Goal: Find specific page/section: Find specific page/section

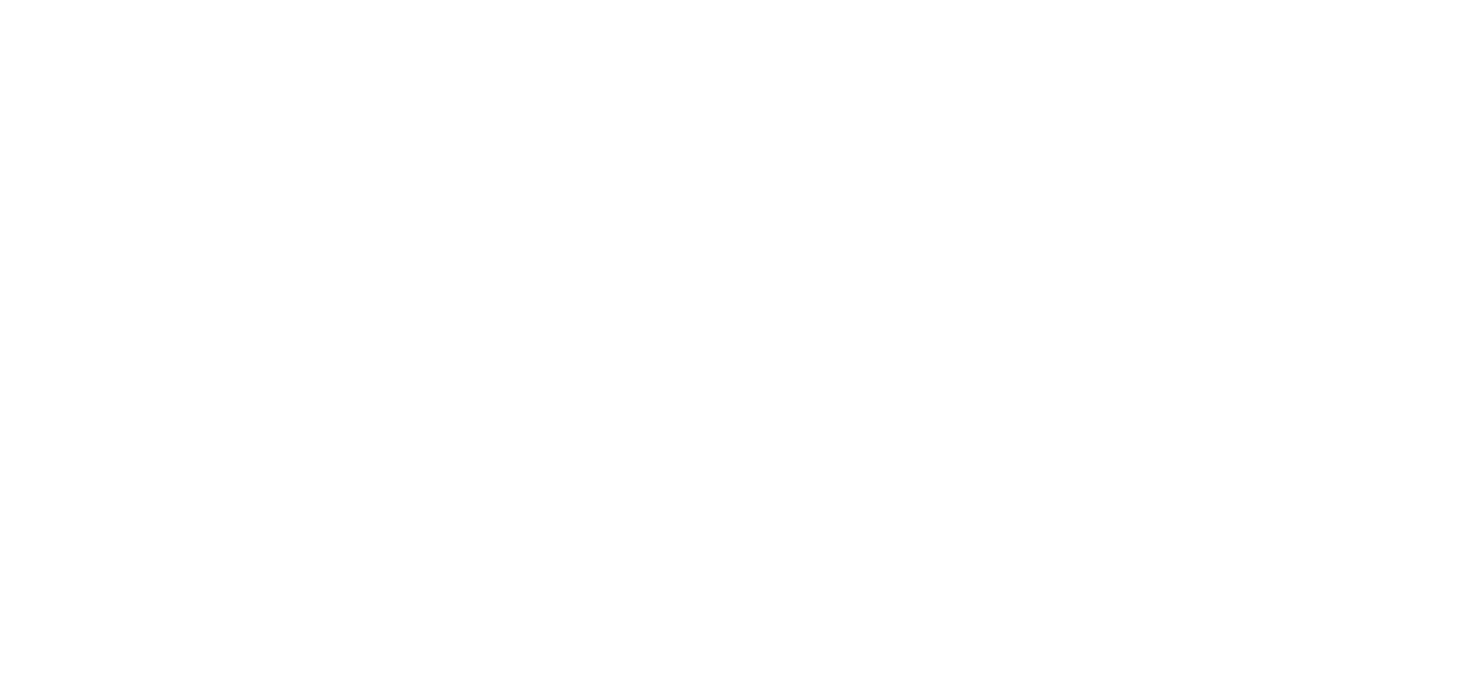
select select "Song"
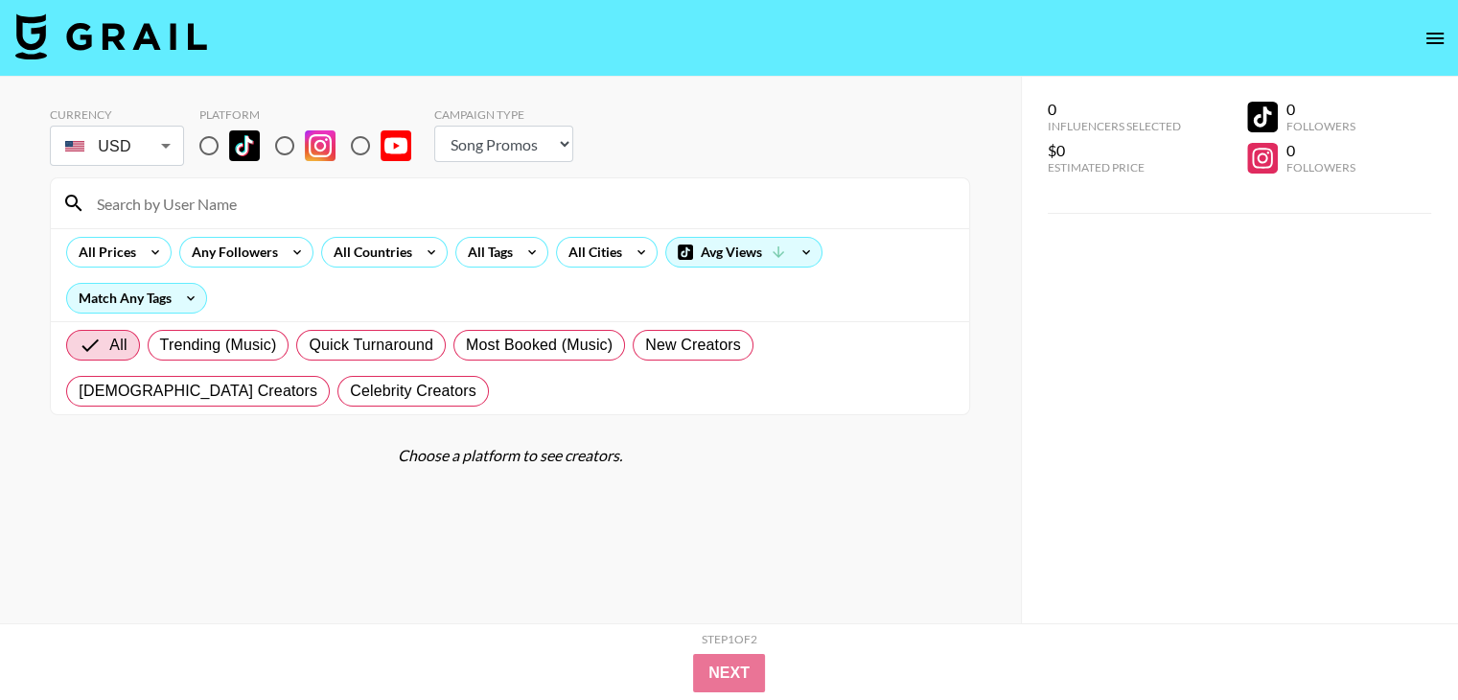
click at [287, 147] on input "radio" at bounding box center [285, 146] width 40 height 40
radio input "true"
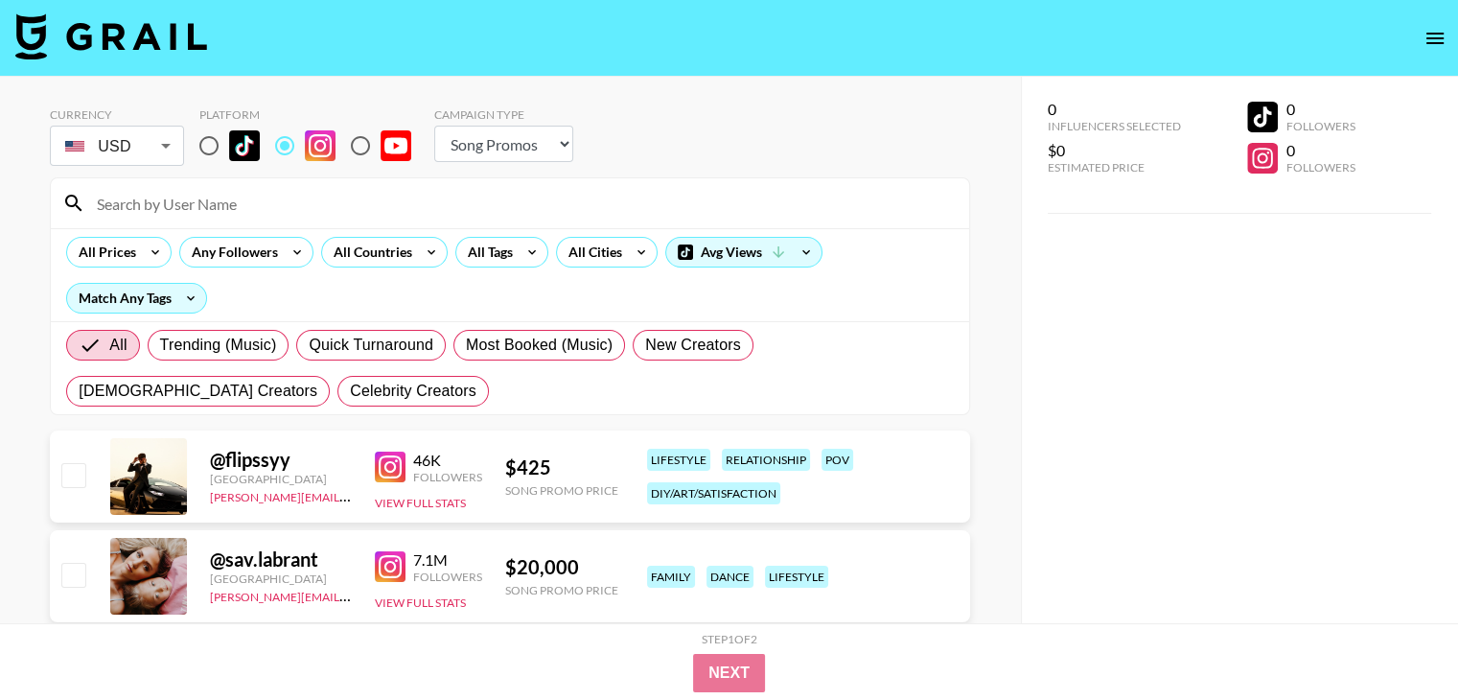
click at [338, 204] on input at bounding box center [521, 203] width 872 height 31
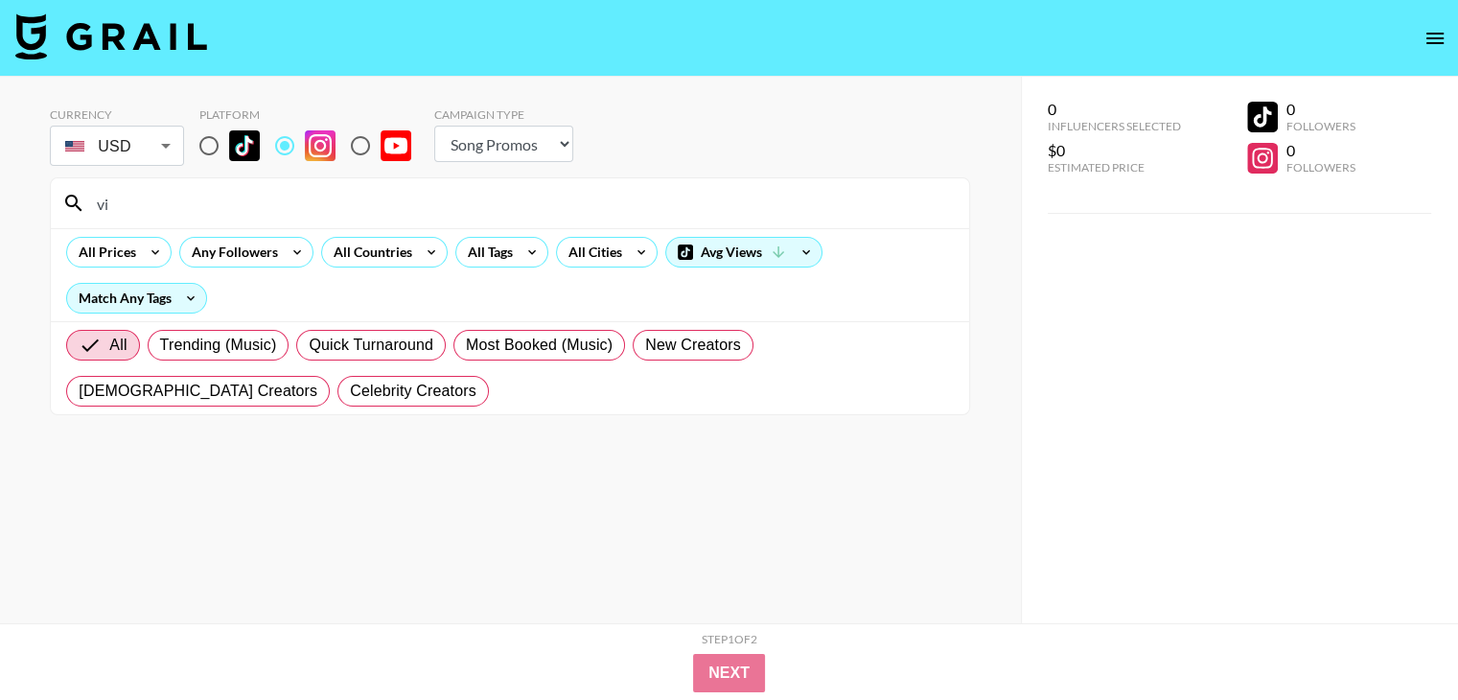
type input "v"
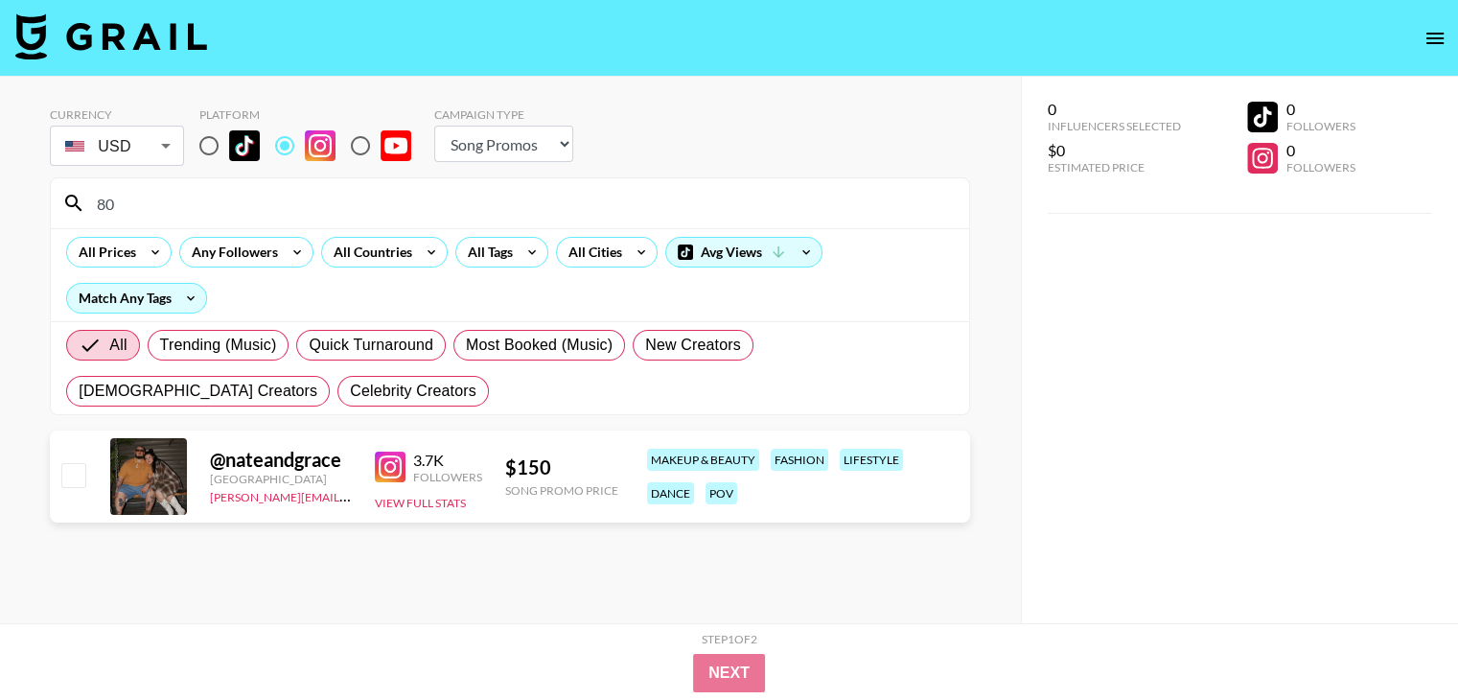
type input "80"
click at [201, 145] on input "radio" at bounding box center [209, 146] width 40 height 40
radio input "true"
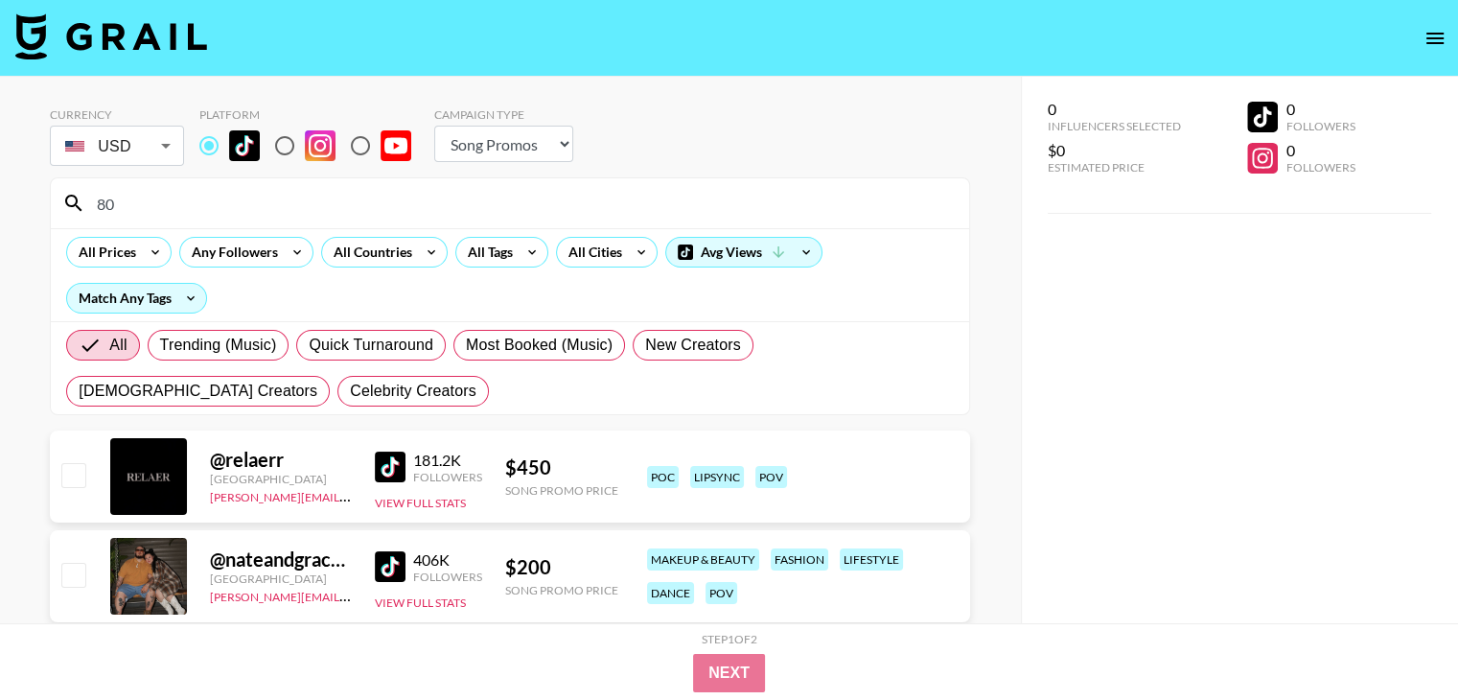
click at [213, 205] on input "80" at bounding box center [521, 203] width 872 height 31
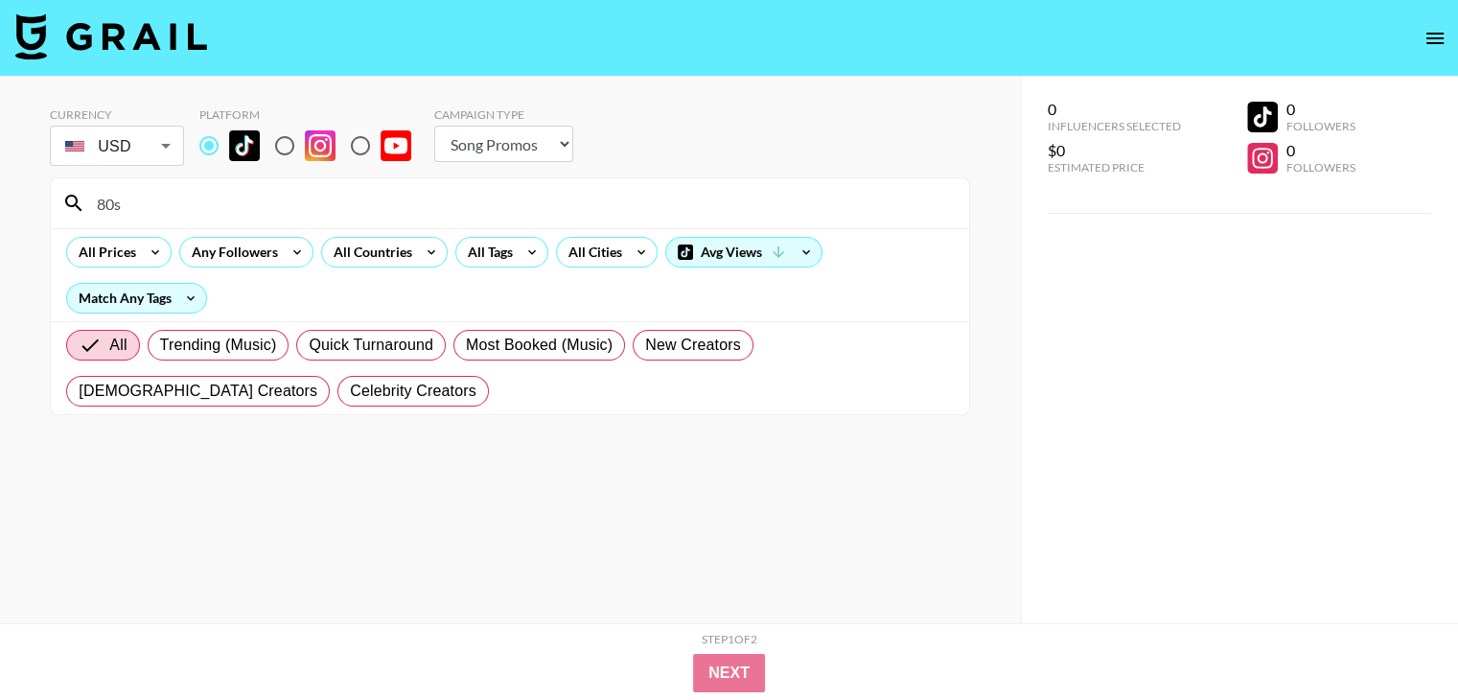
drag, startPoint x: 213, startPoint y: 205, endPoint x: 47, endPoint y: 207, distance: 165.8
click at [47, 207] on div "Currency USD USD ​ Platform Campaign Type Choose Type... Song Promos Brand Prom…" at bounding box center [510, 388] width 1021 height 623
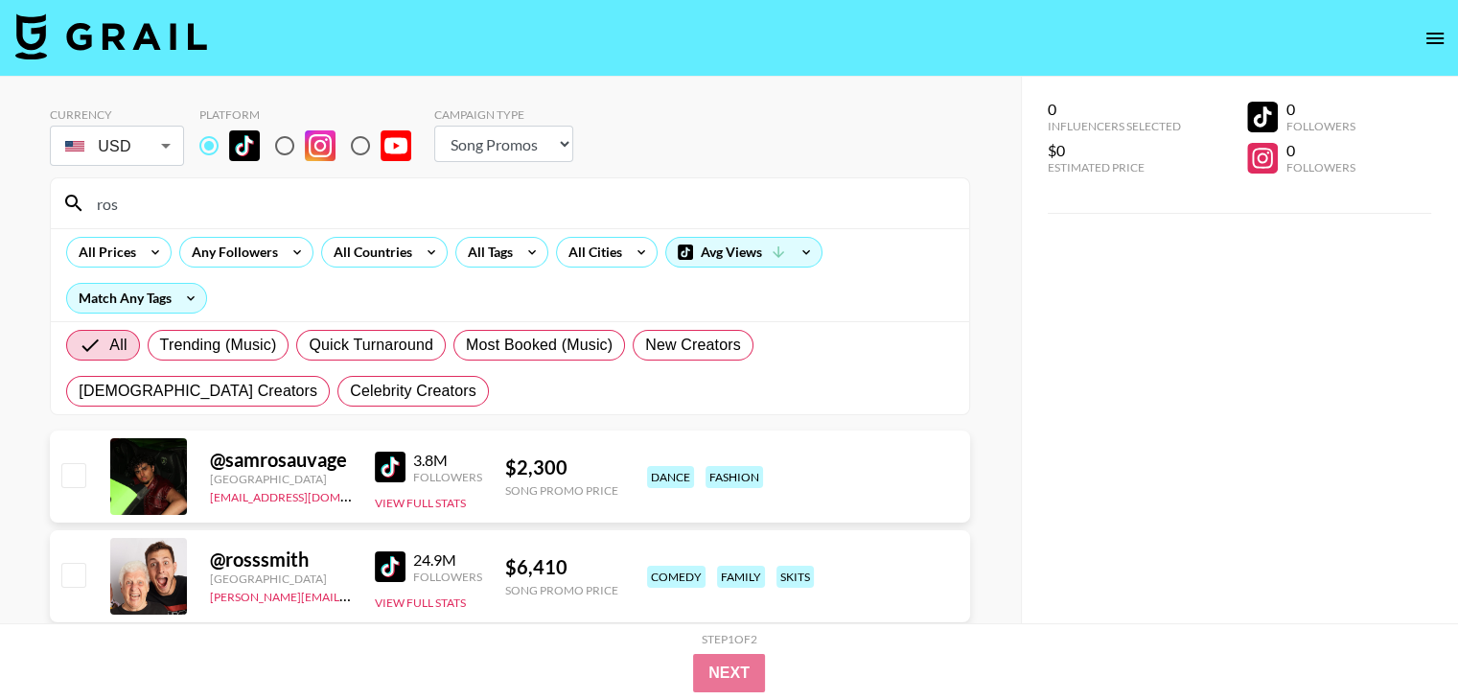
drag, startPoint x: 308, startPoint y: 201, endPoint x: 0, endPoint y: 150, distance: 311.9
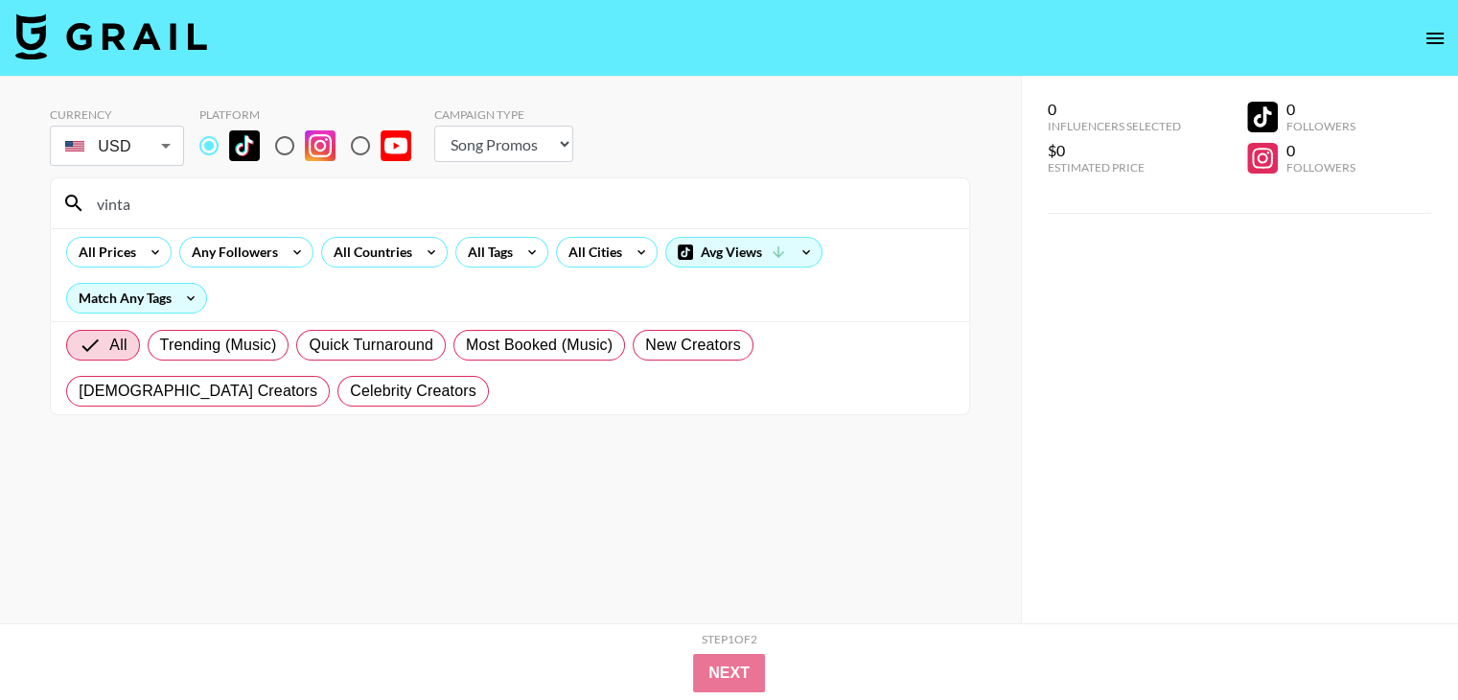
type input "vinta"
click at [141, 209] on input "vinta" at bounding box center [521, 203] width 872 height 31
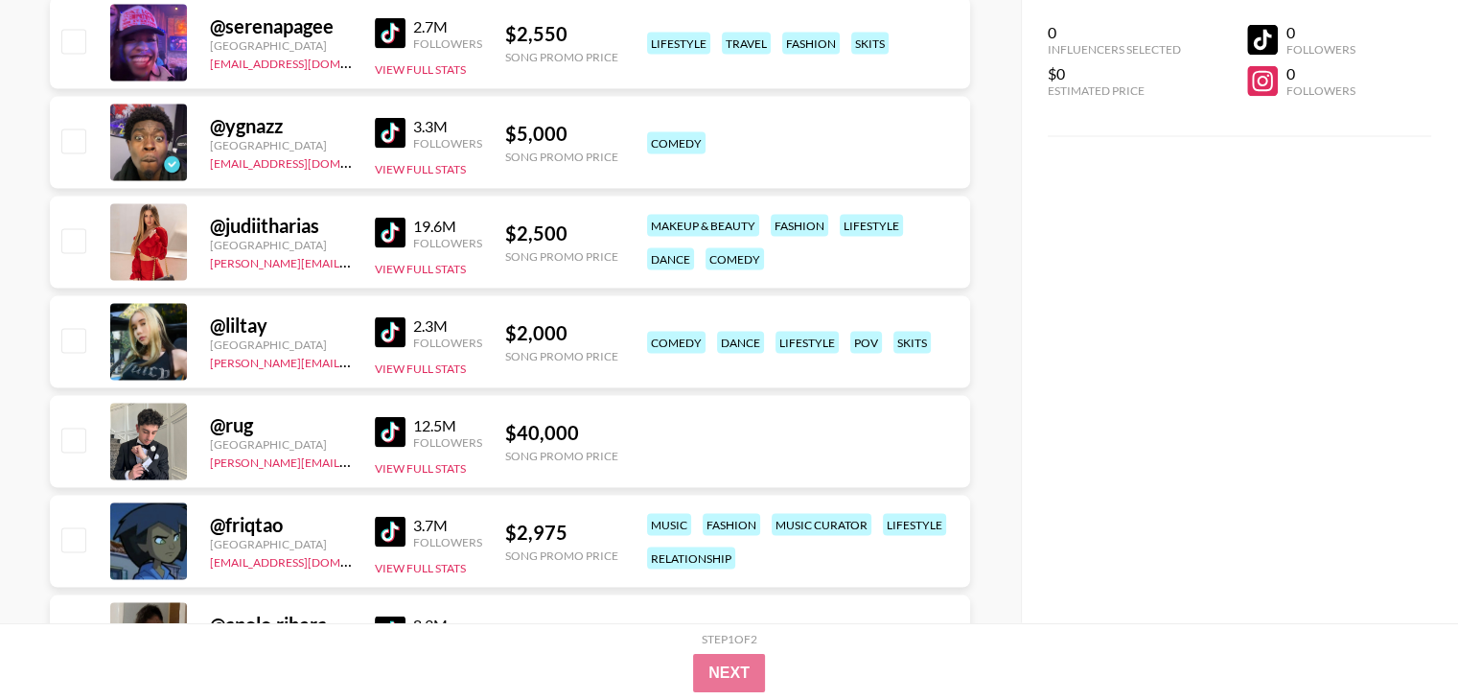
scroll to position [3834, 0]
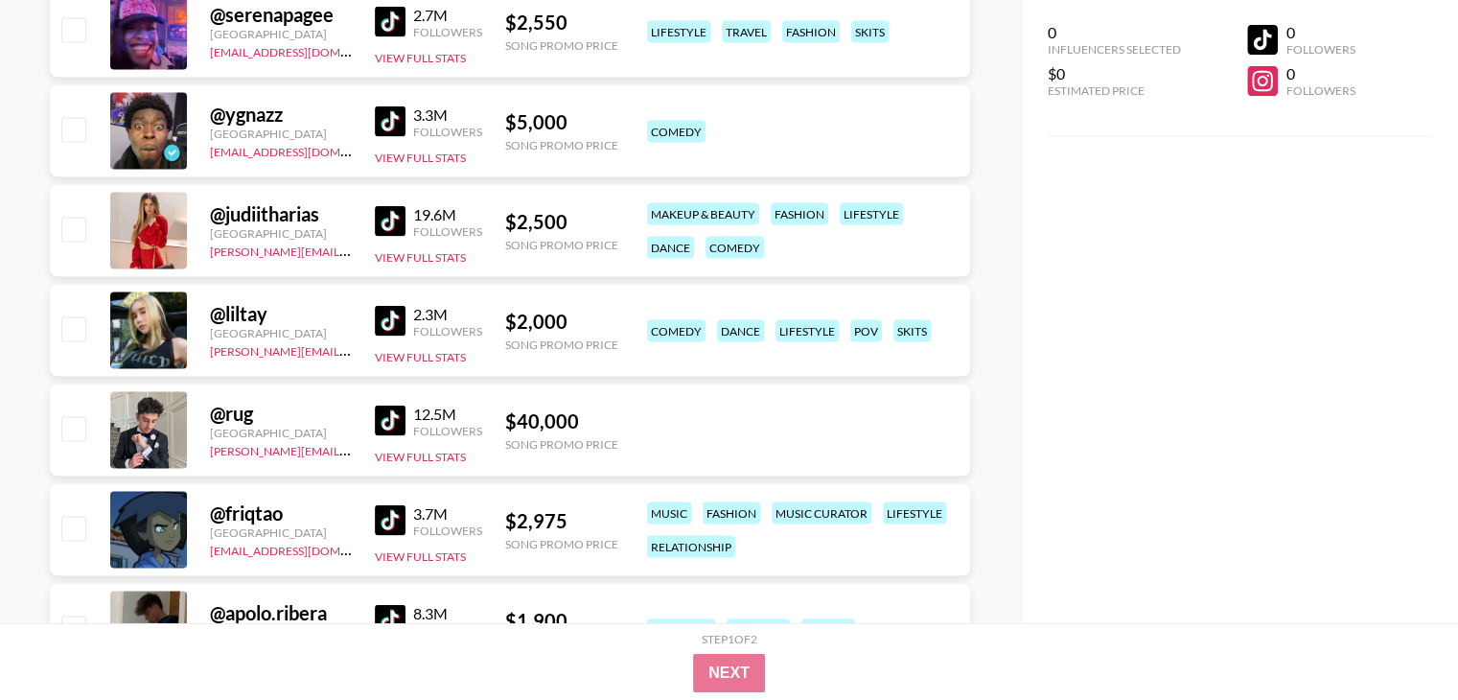
click at [399, 326] on img at bounding box center [390, 321] width 31 height 31
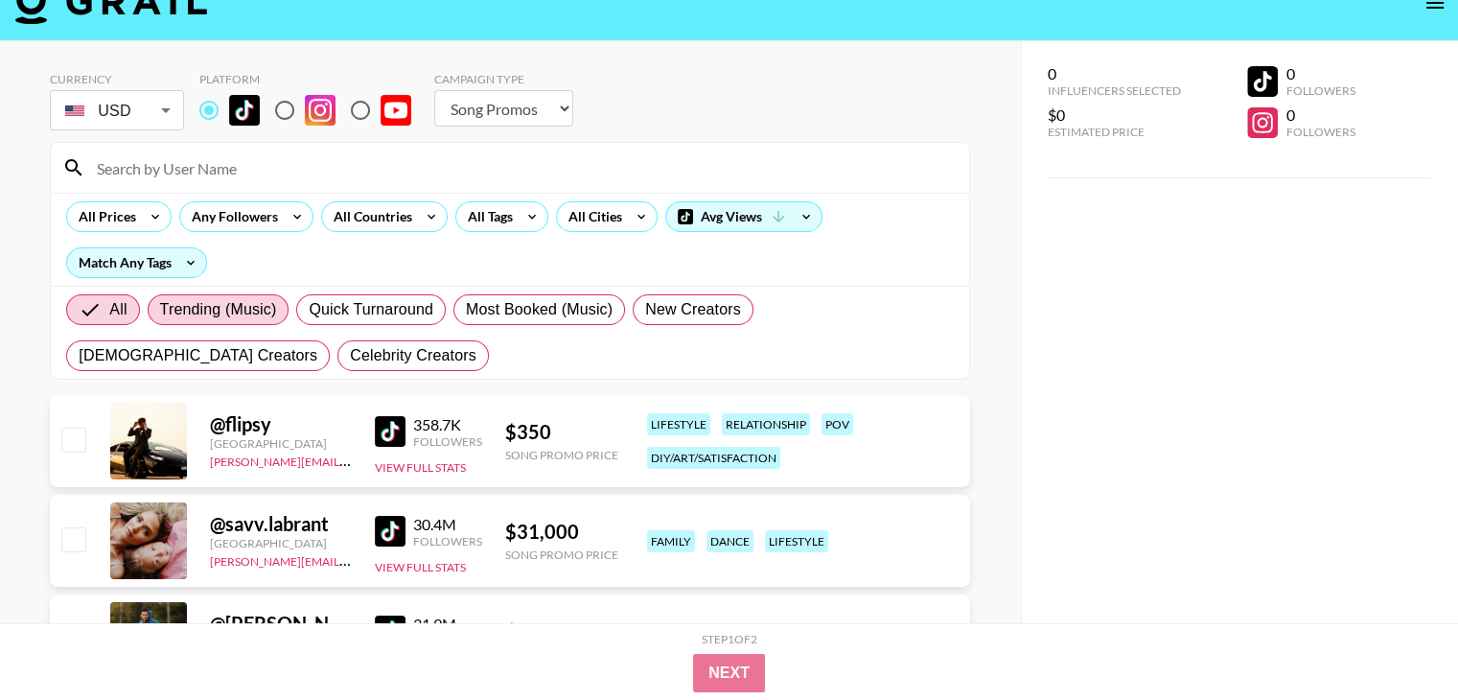
scroll to position [0, 0]
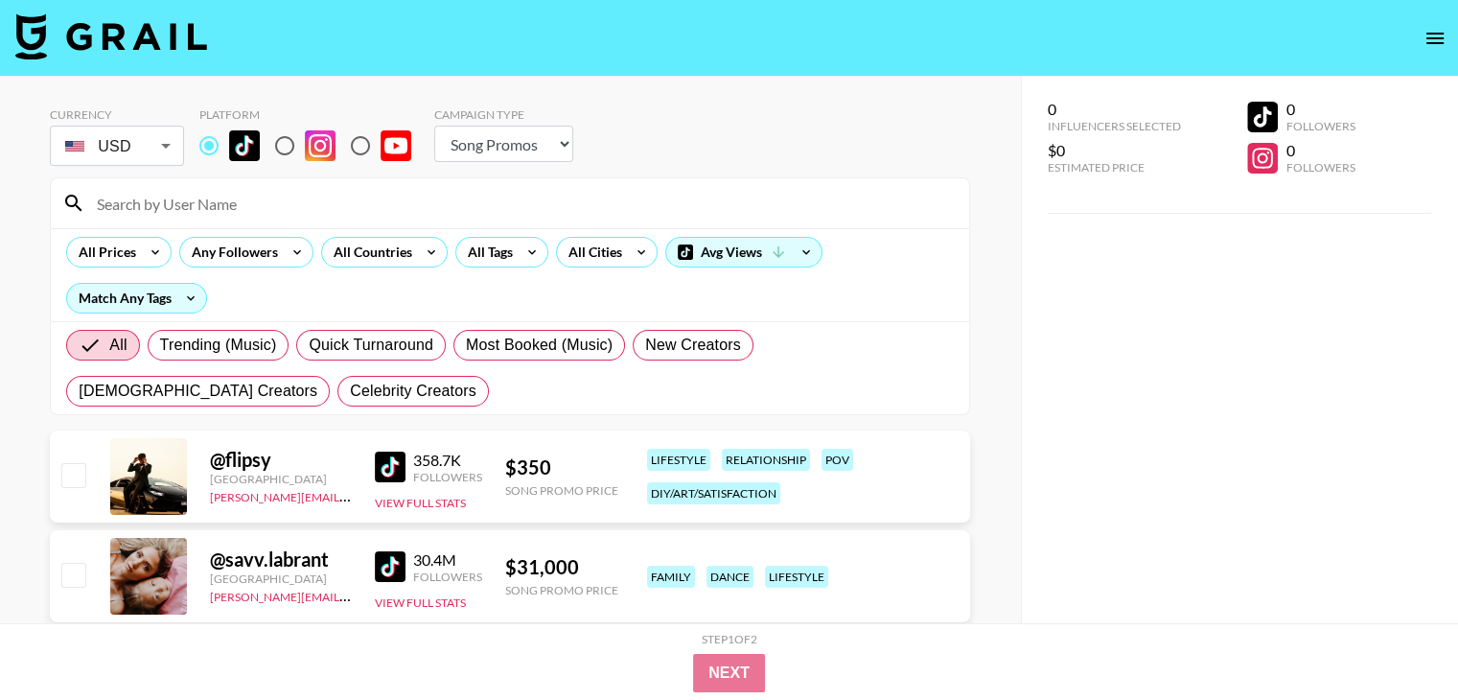
click at [235, 208] on input at bounding box center [521, 203] width 872 height 31
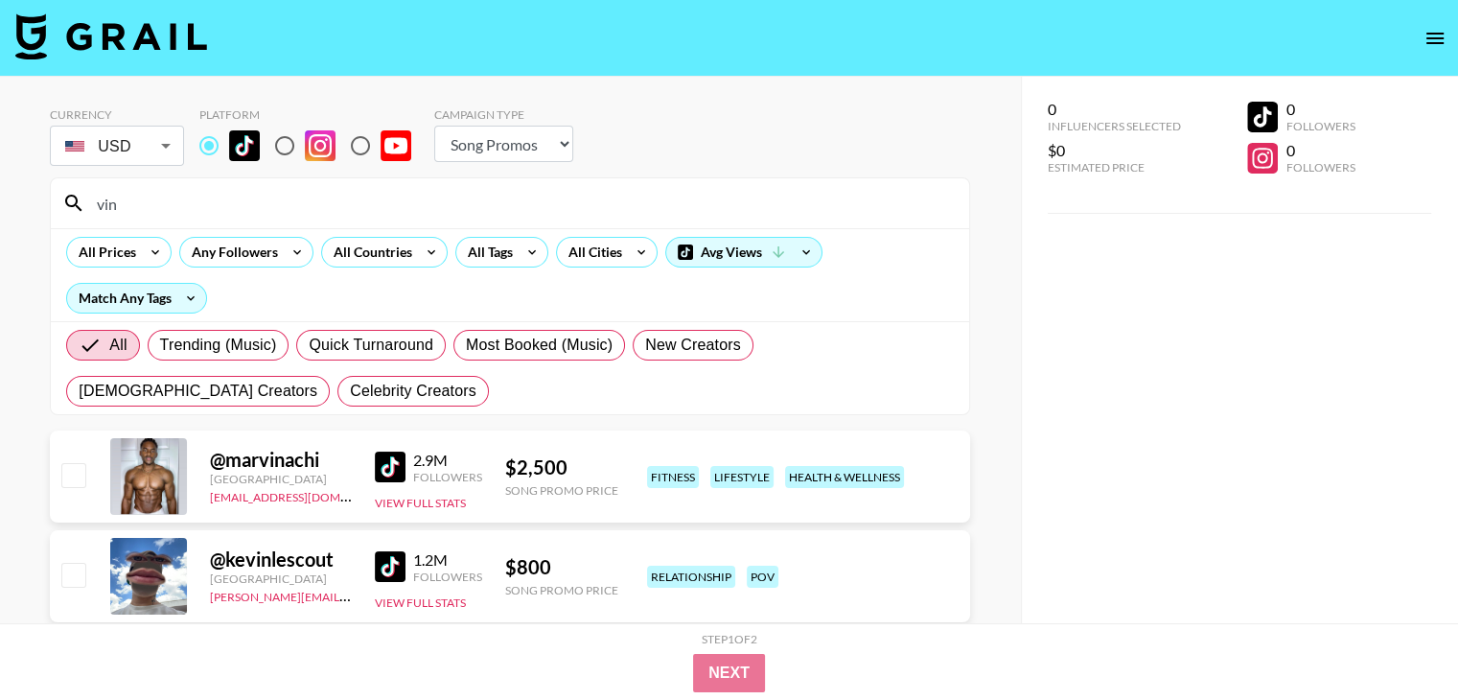
type input "vin"
